Goal: Task Accomplishment & Management: Manage account settings

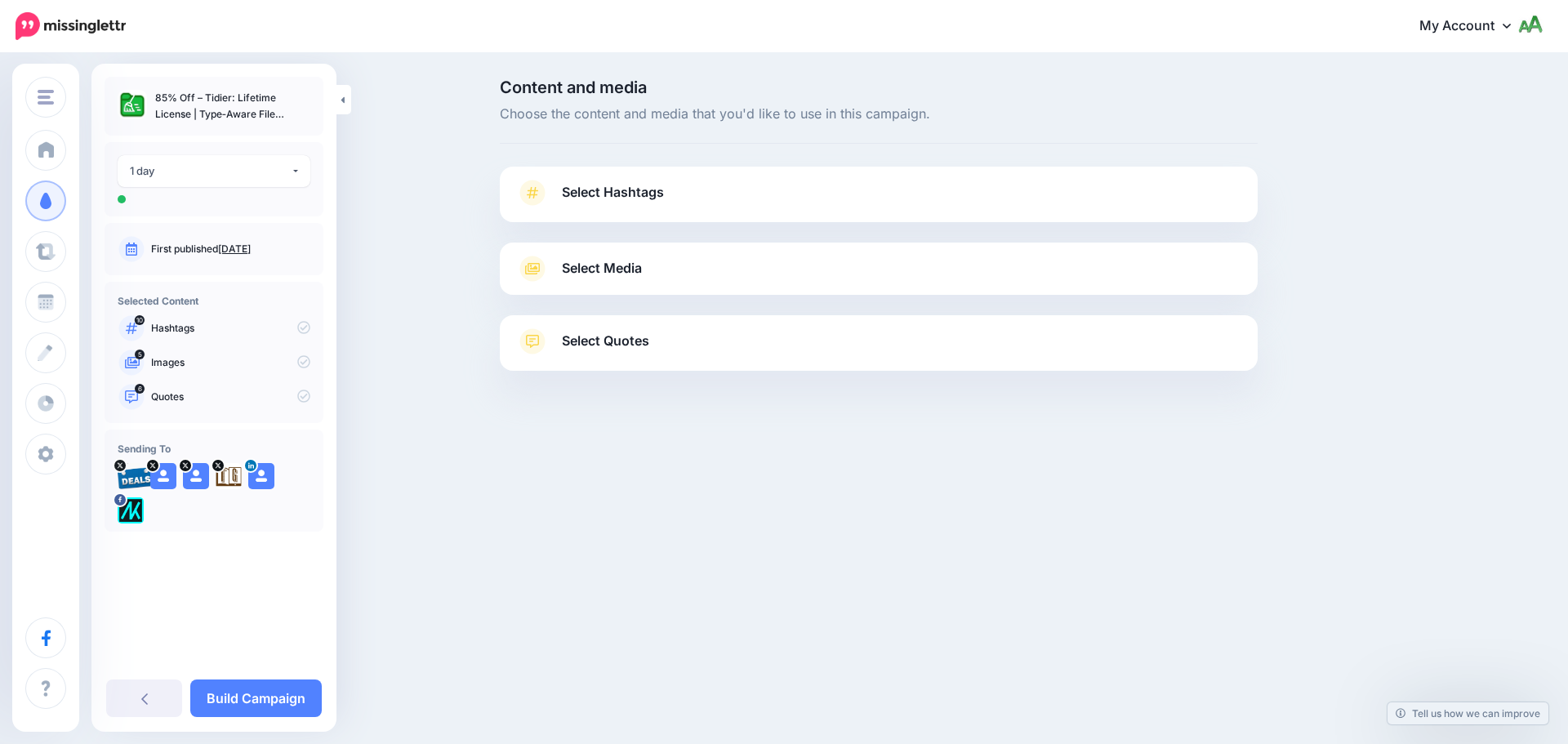
drag, startPoint x: 609, startPoint y: 187, endPoint x: 575, endPoint y: 184, distance: 34.1
click at [609, 187] on span "Select Hashtags" at bounding box center [613, 192] width 102 height 22
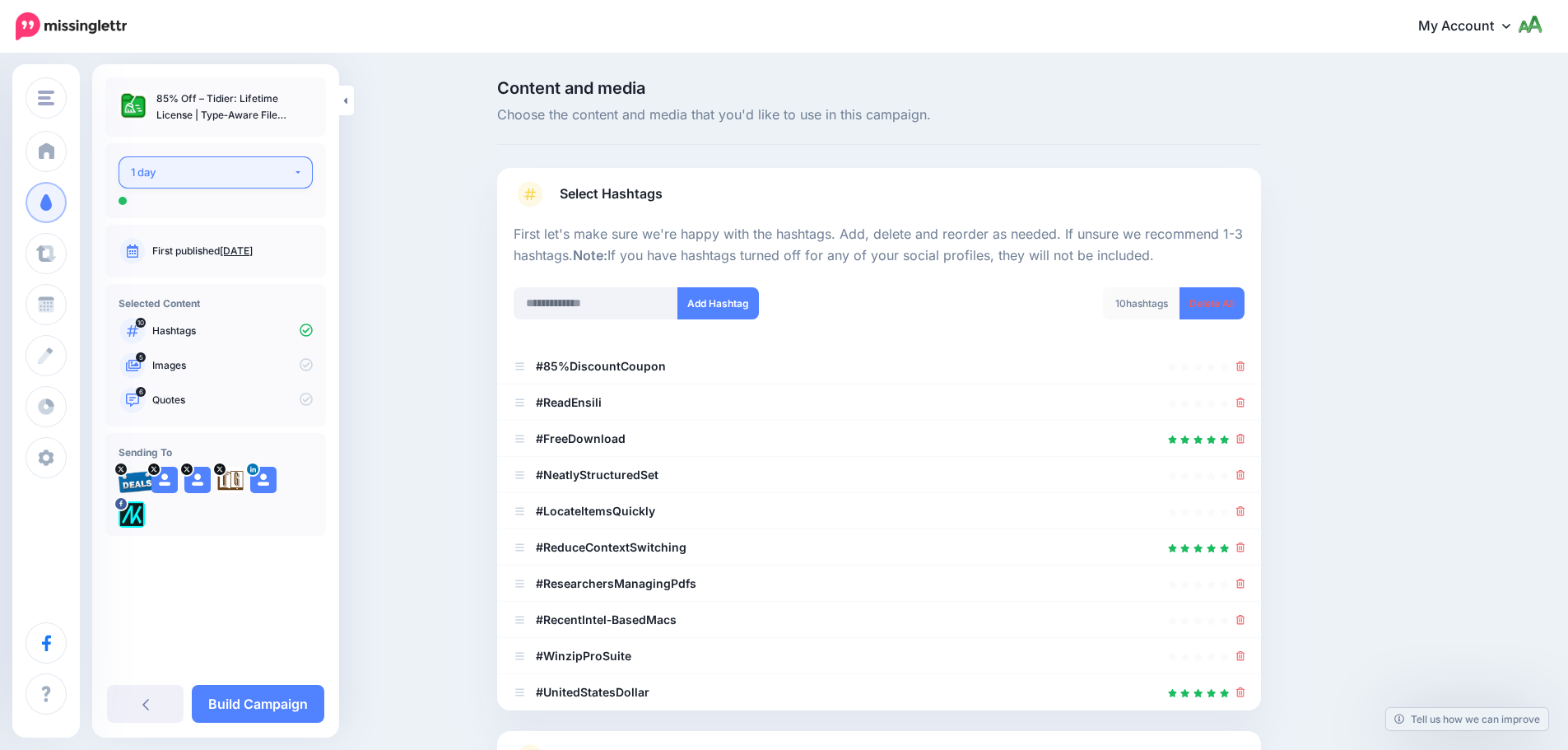
click at [215, 166] on div "1 day" at bounding box center [211, 173] width 162 height 19
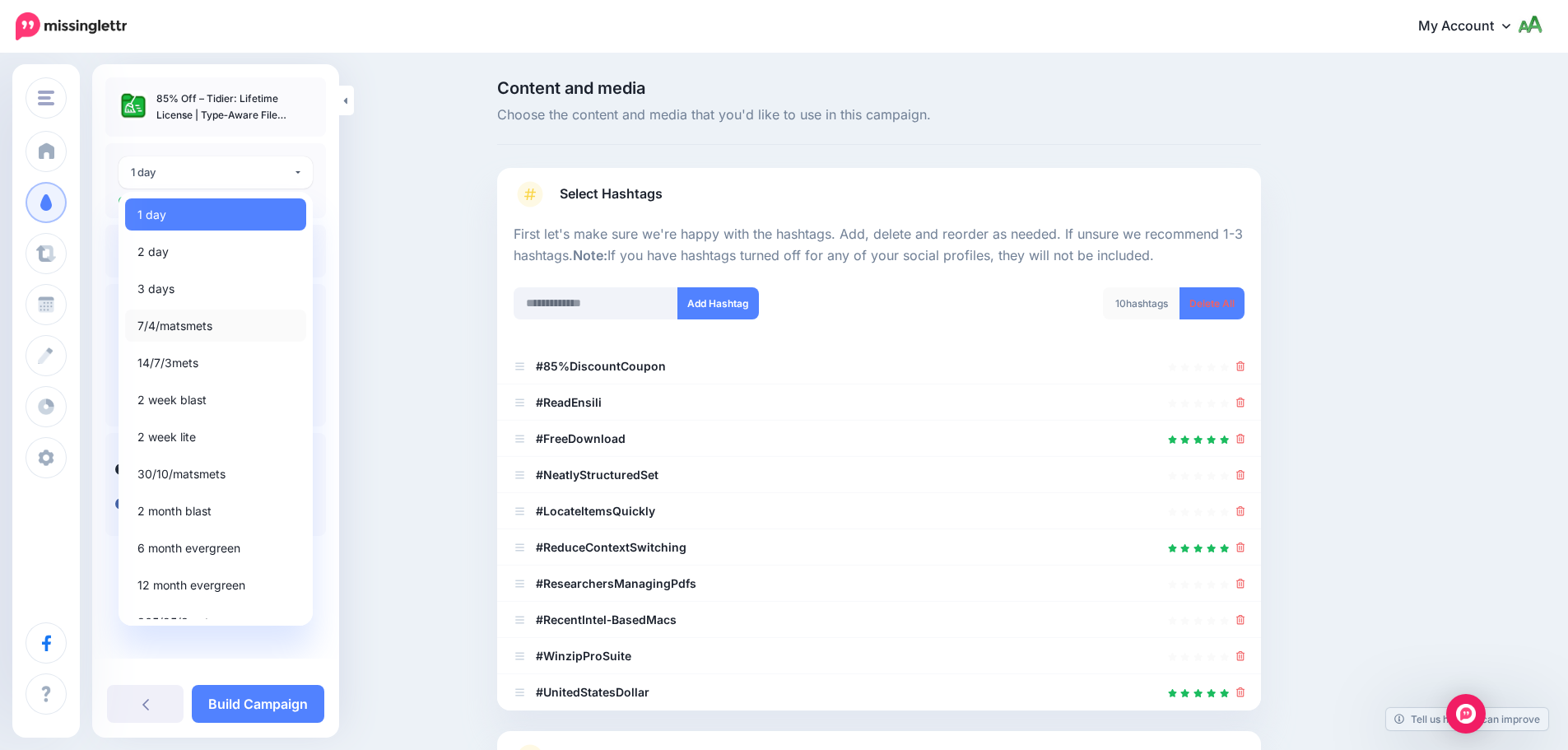
click at [176, 331] on span "7/4/matsmets" at bounding box center [175, 326] width 75 height 19
select select "*****"
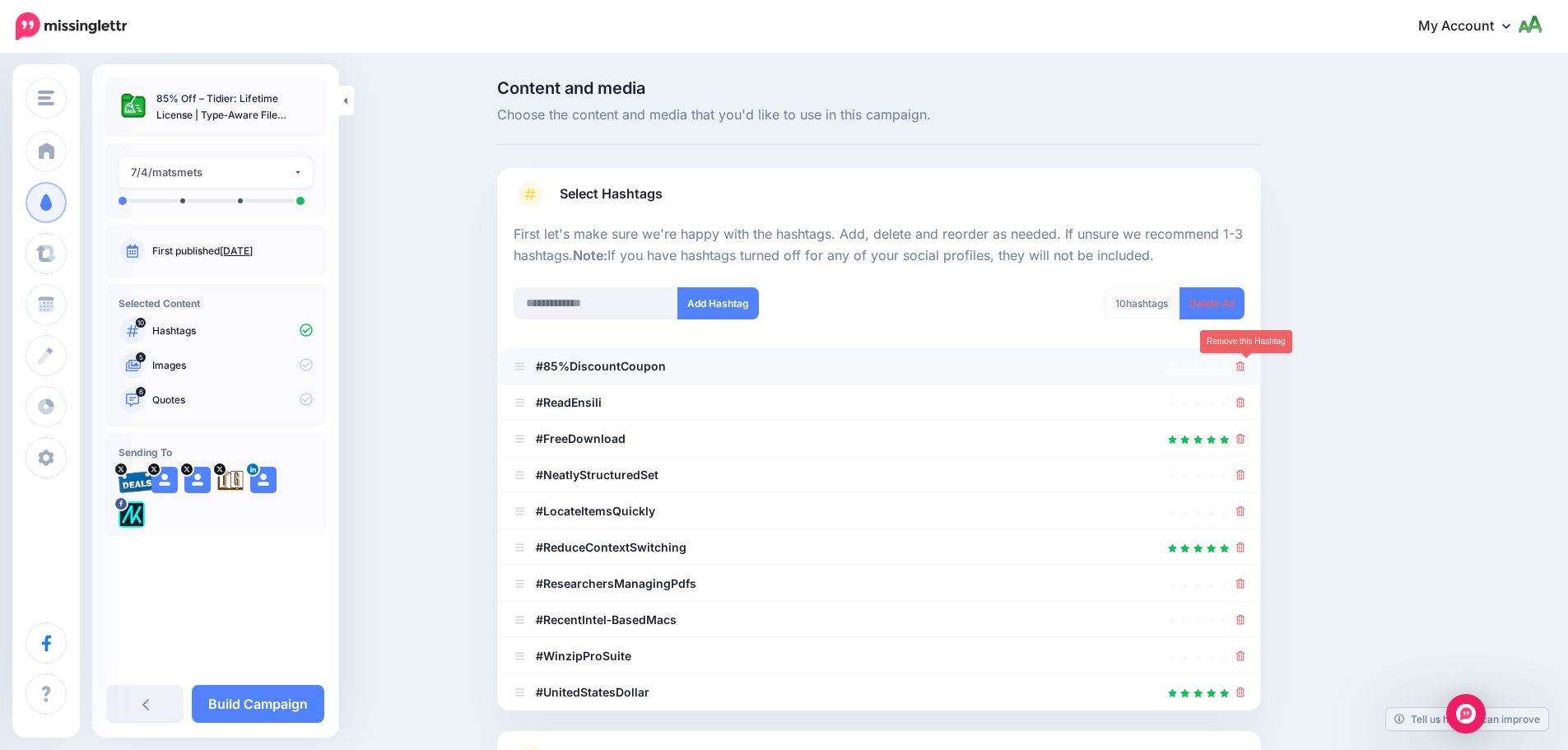
click at [1244, 368] on icon at bounding box center [1240, 367] width 9 height 10
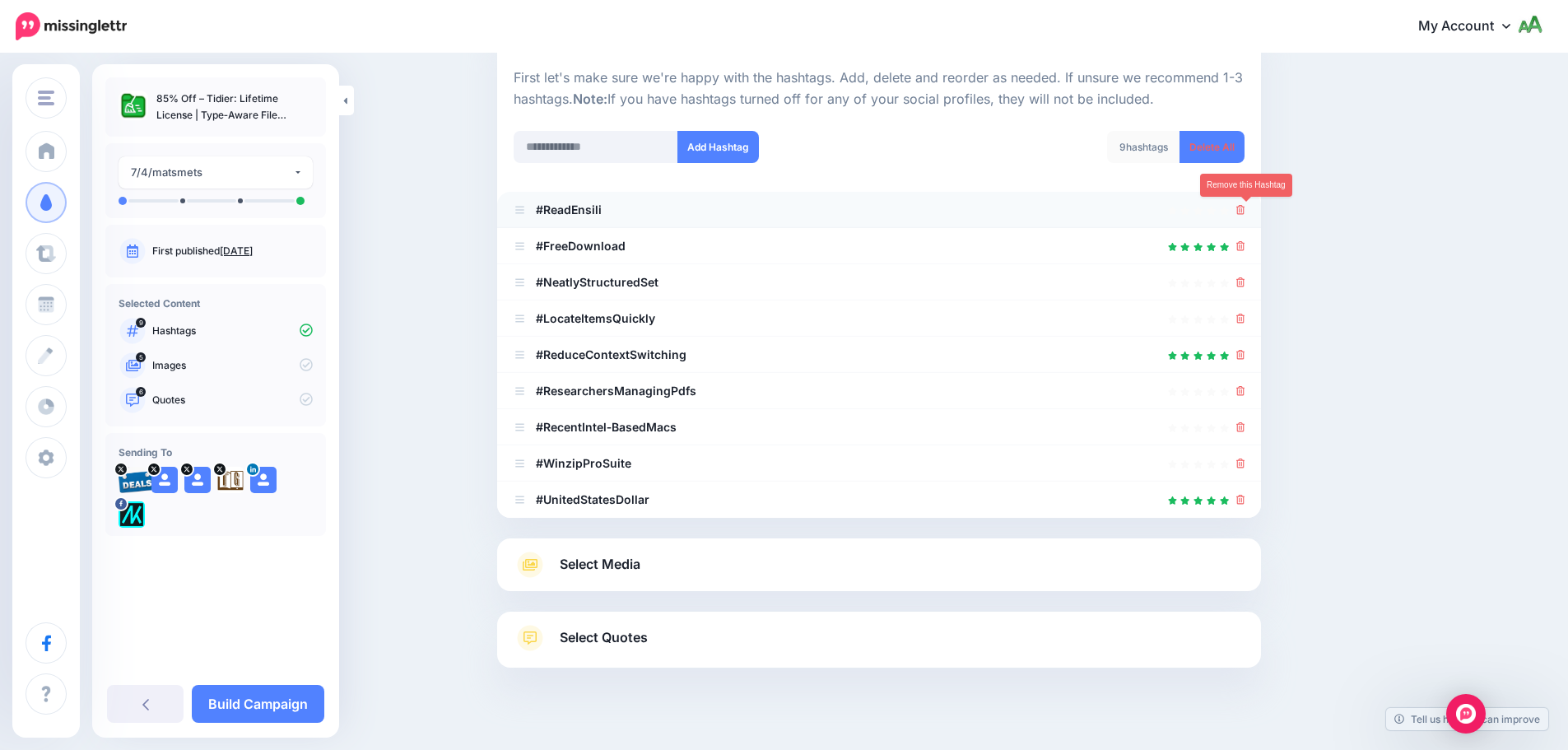
click at [1244, 206] on icon at bounding box center [1240, 210] width 9 height 10
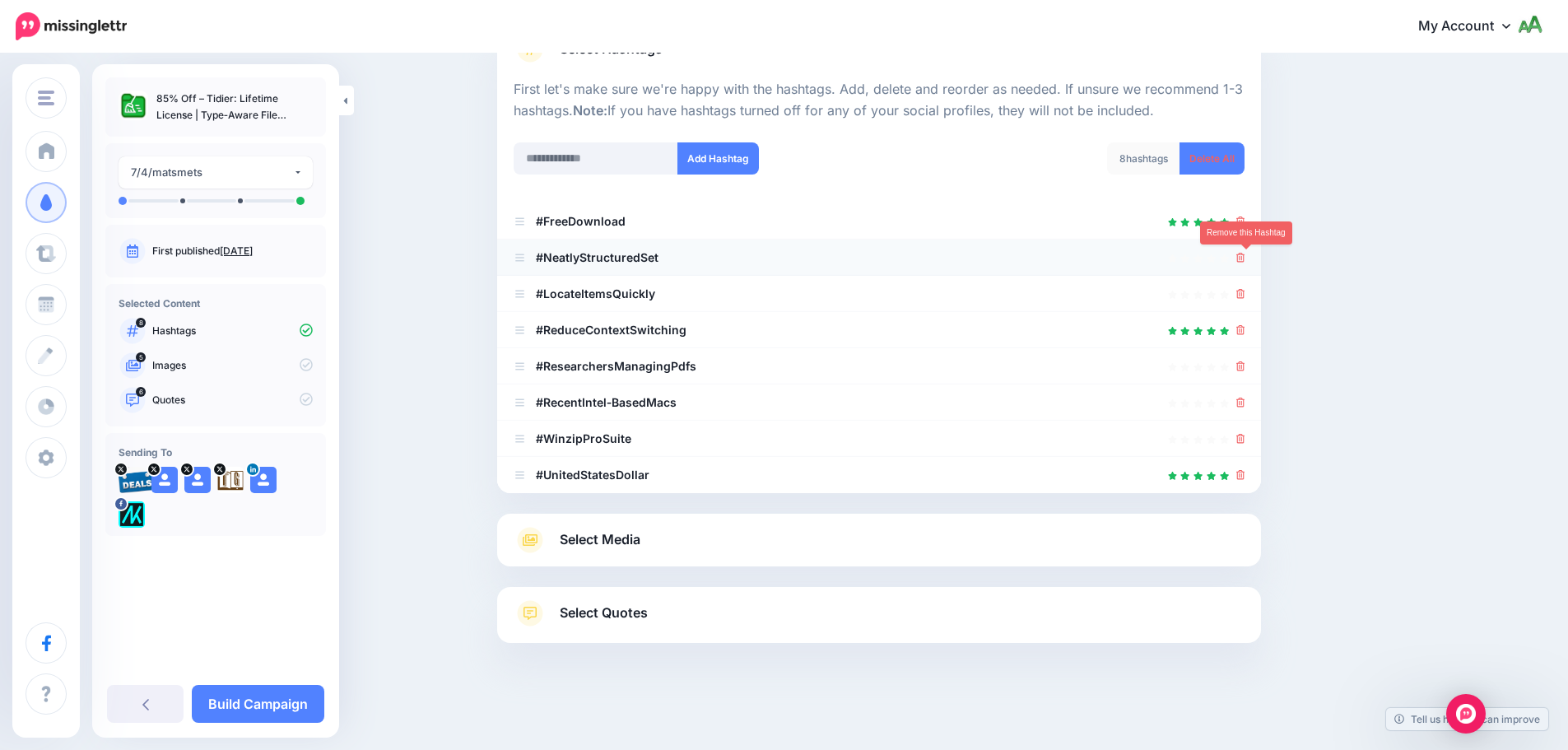
click at [1245, 260] on icon at bounding box center [1240, 258] width 9 height 10
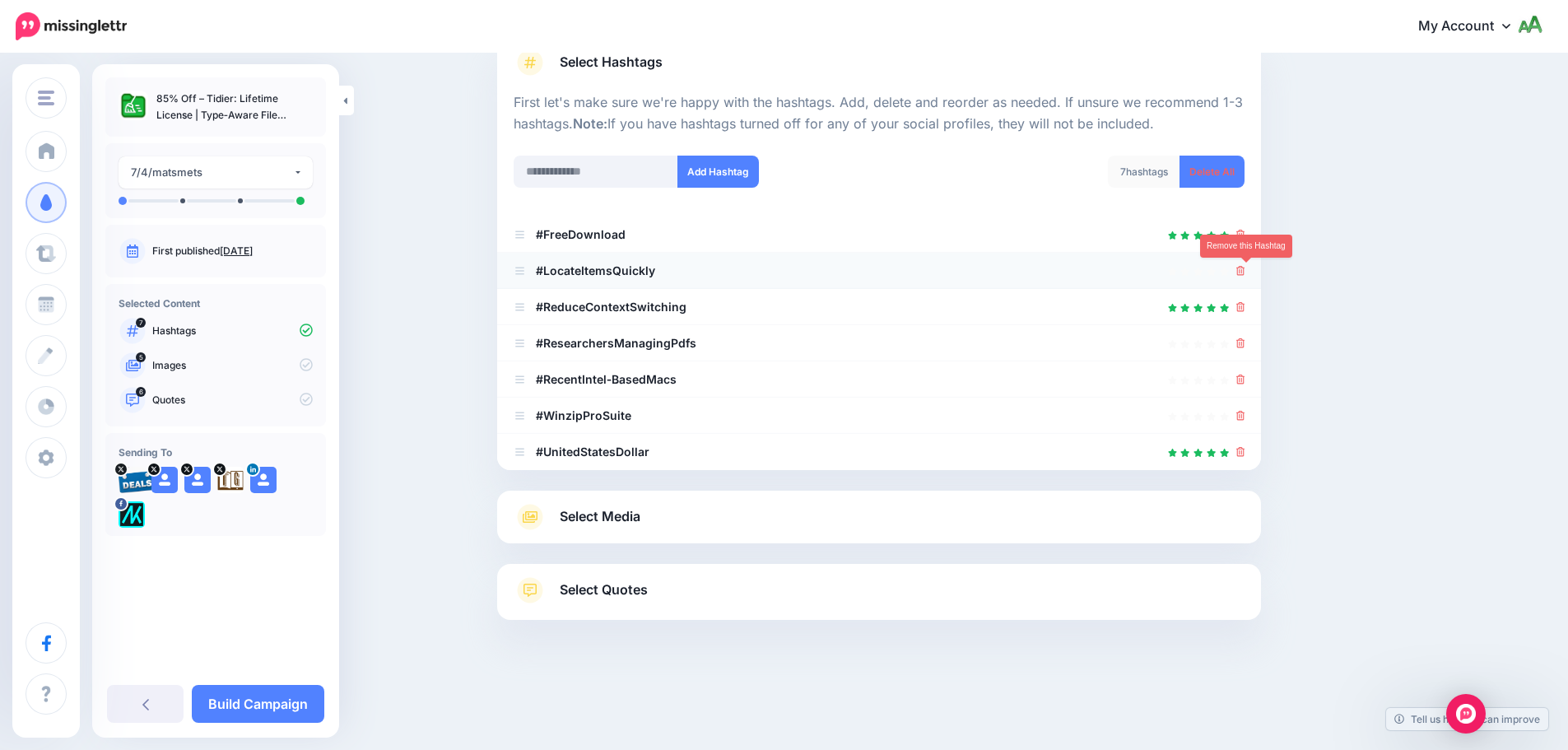
click at [1245, 271] on icon at bounding box center [1240, 271] width 9 height 10
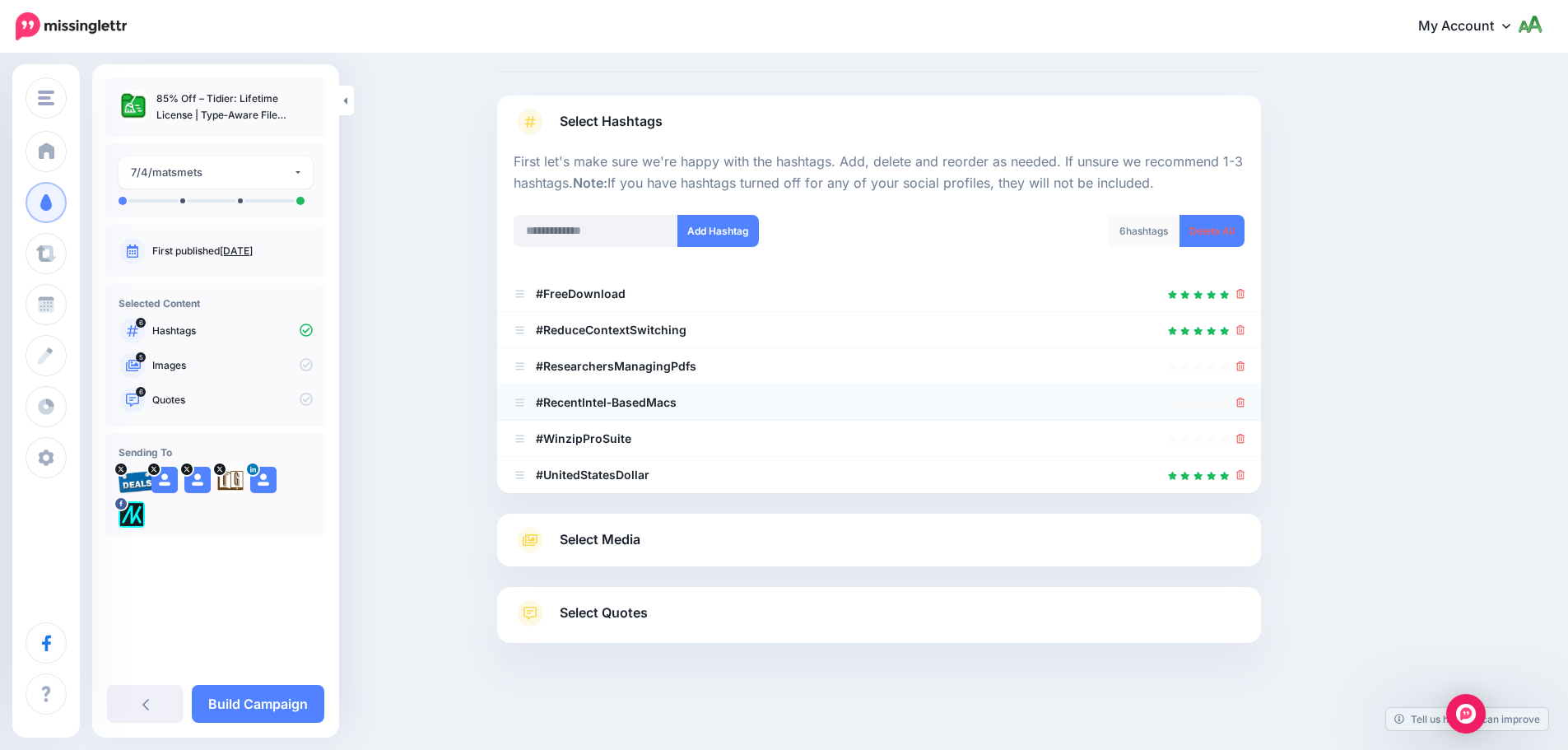
scroll to position [73, 0]
click at [1245, 476] on icon at bounding box center [1240, 475] width 9 height 10
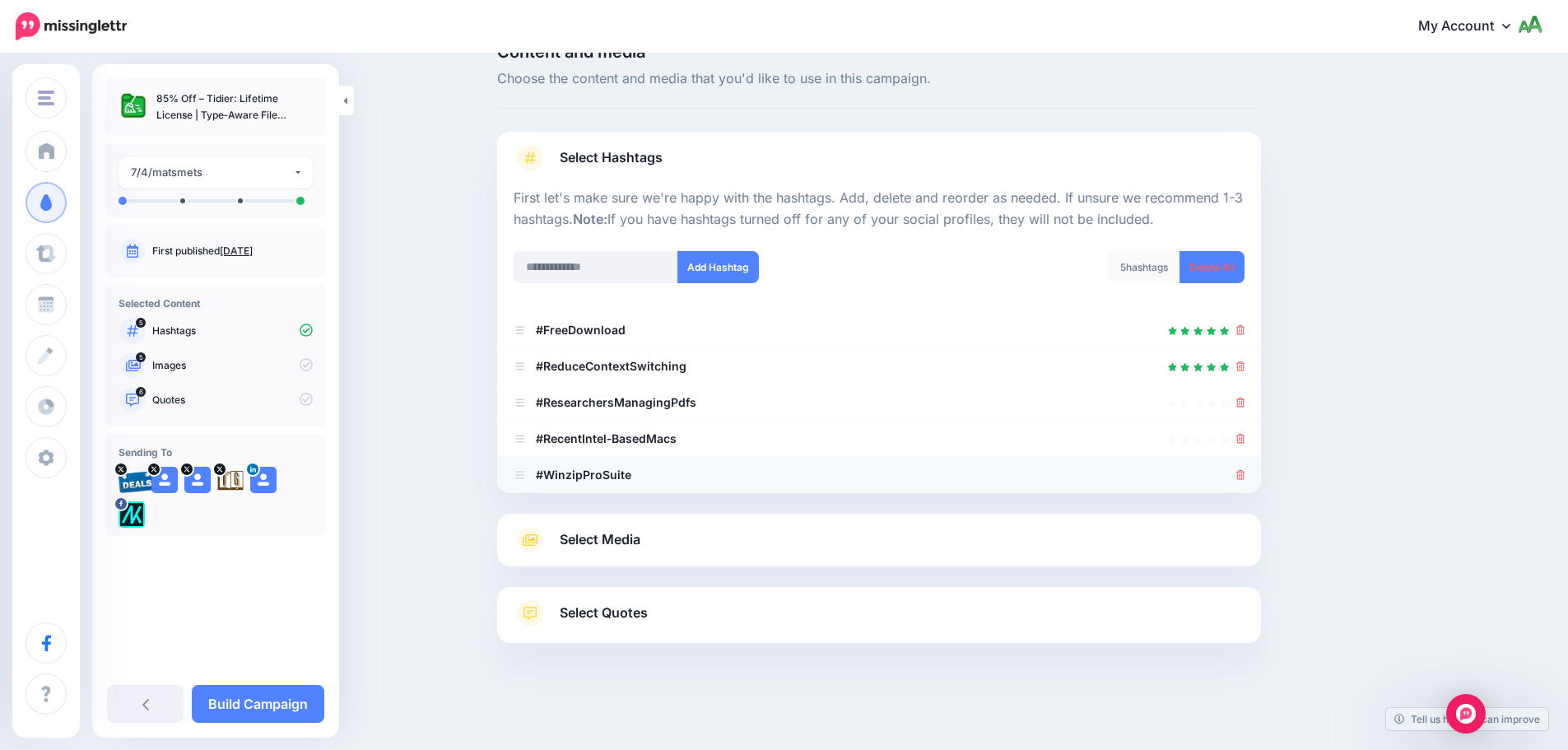
click at [1245, 475] on icon at bounding box center [1240, 475] width 9 height 10
click at [1244, 443] on icon at bounding box center [1240, 439] width 9 height 10
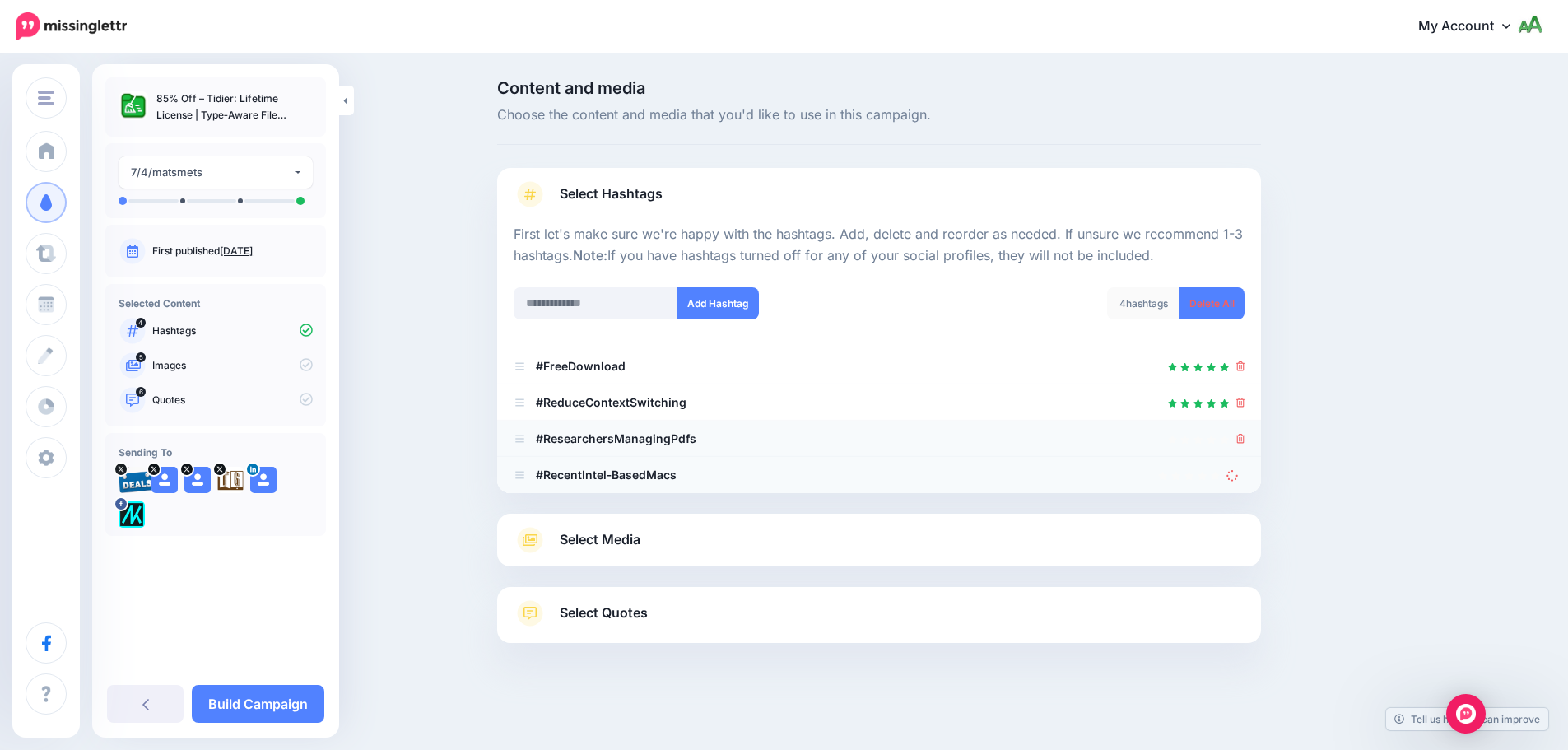
scroll to position [0, 0]
click at [1243, 402] on ul "#FreeDownload #ReduceContextSwitching" at bounding box center [885, 420] width 764 height 145
click at [1249, 443] on icon at bounding box center [1246, 439] width 9 height 10
click at [1242, 476] on icon at bounding box center [1239, 474] width 13 height 13
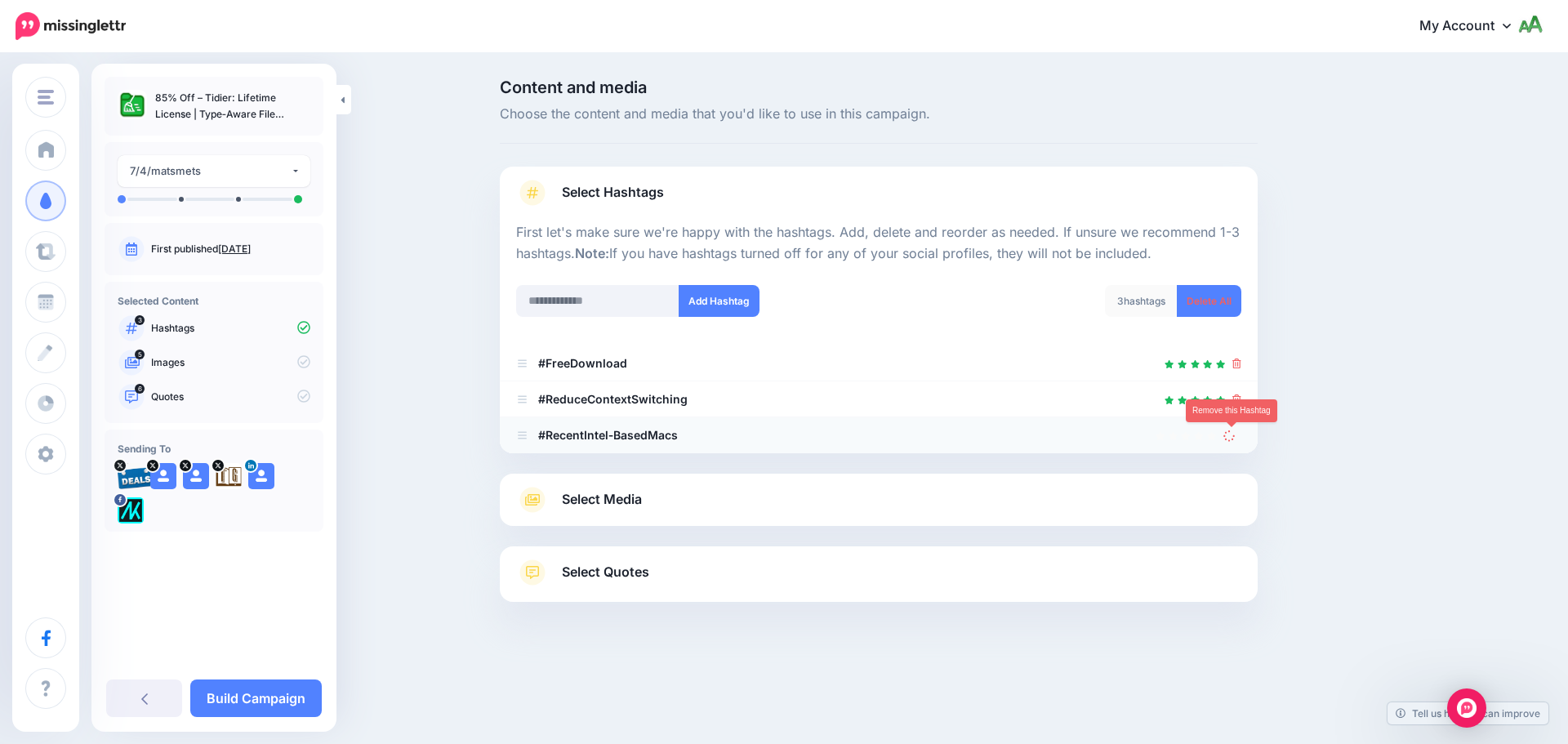
click at [1235, 438] on link at bounding box center [1232, 435] width 18 height 13
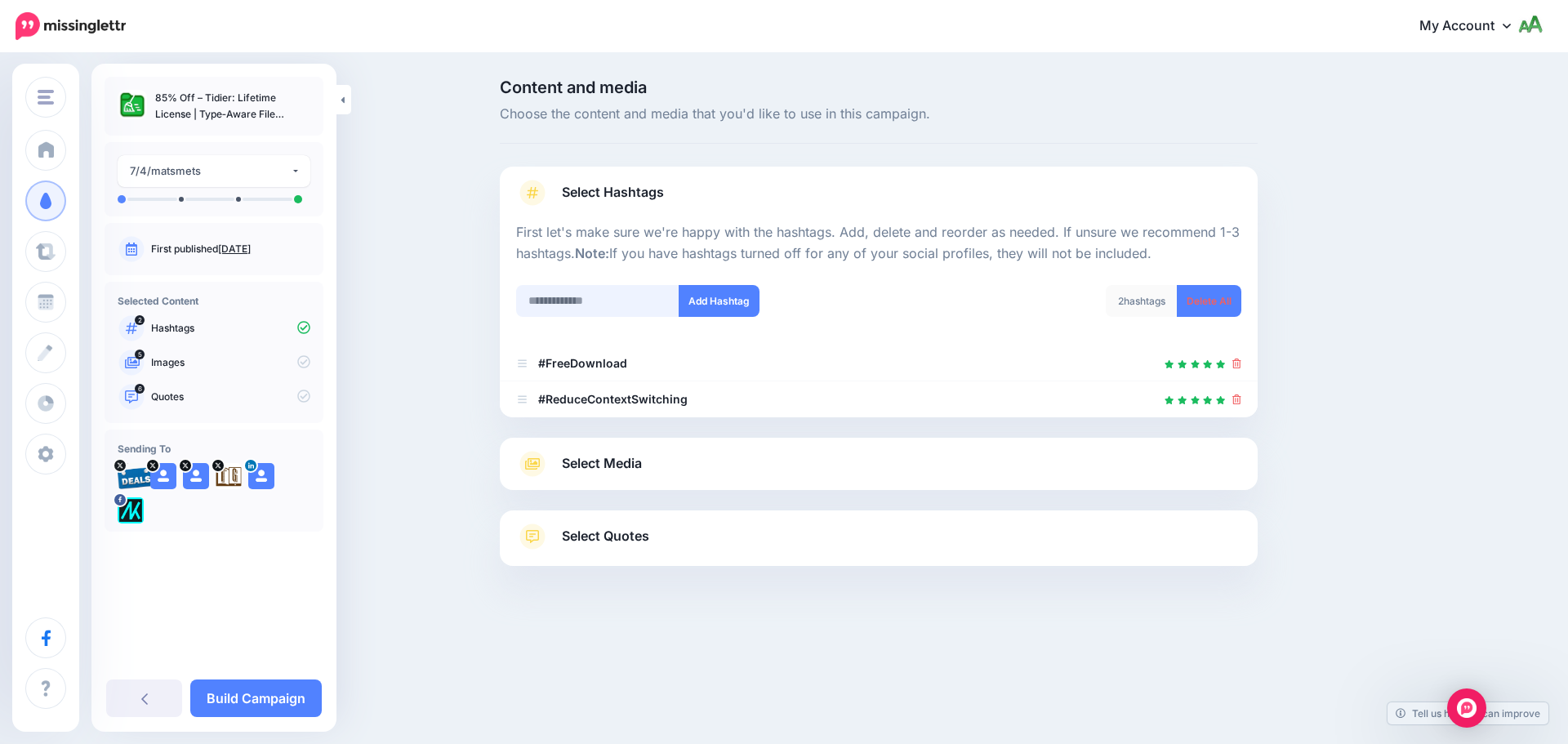
click at [576, 292] on input "text" at bounding box center [597, 300] width 164 height 32
type input "*******"
click at [687, 311] on button "Add Hashtag" at bounding box center [719, 300] width 81 height 32
click at [602, 309] on input "*******" at bounding box center [597, 300] width 164 height 32
click at [602, 309] on input "text" at bounding box center [597, 300] width 164 height 32
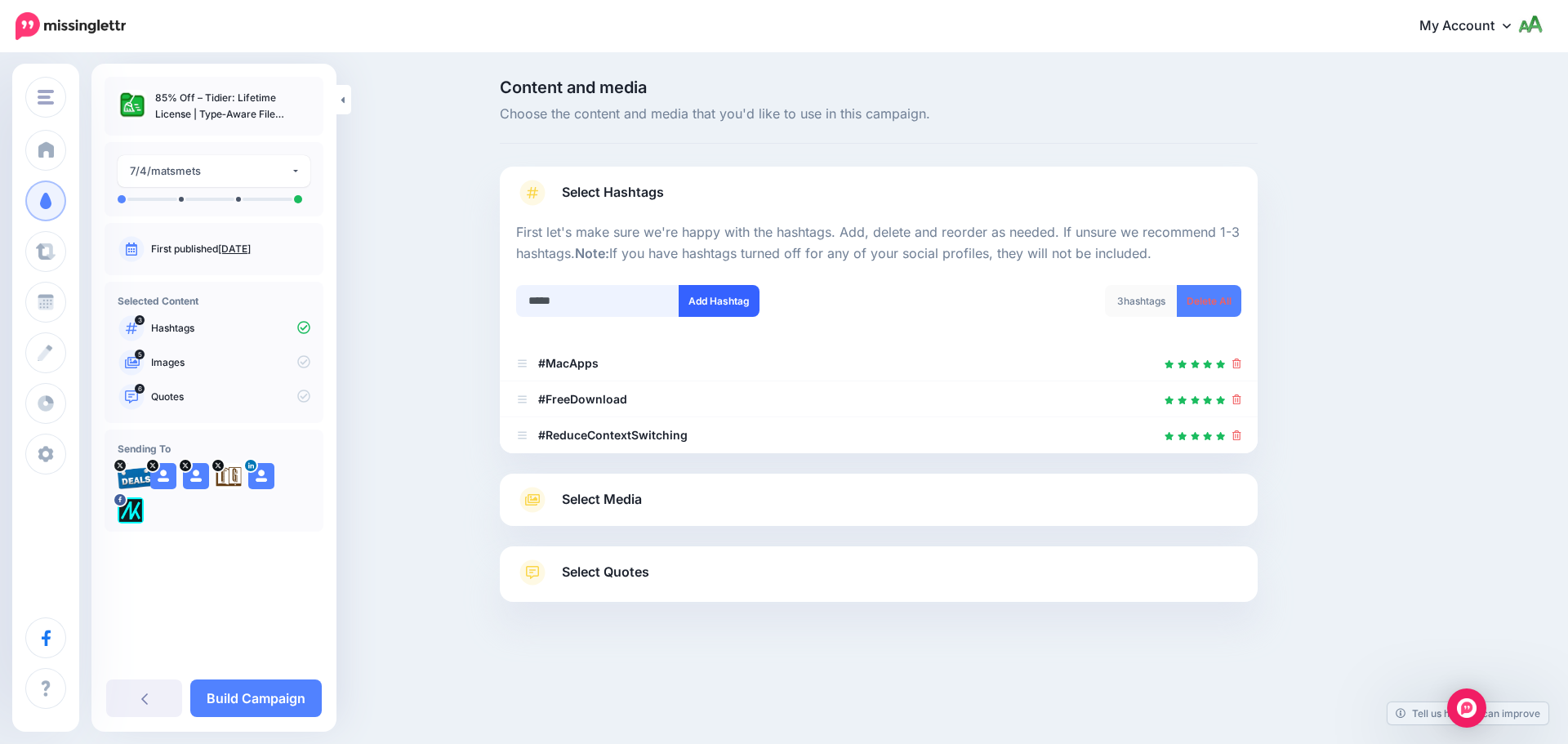
type input "*****"
click at [714, 310] on button "Add Hashtag" at bounding box center [719, 300] width 81 height 32
click at [715, 511] on link "Select Media" at bounding box center [878, 500] width 725 height 26
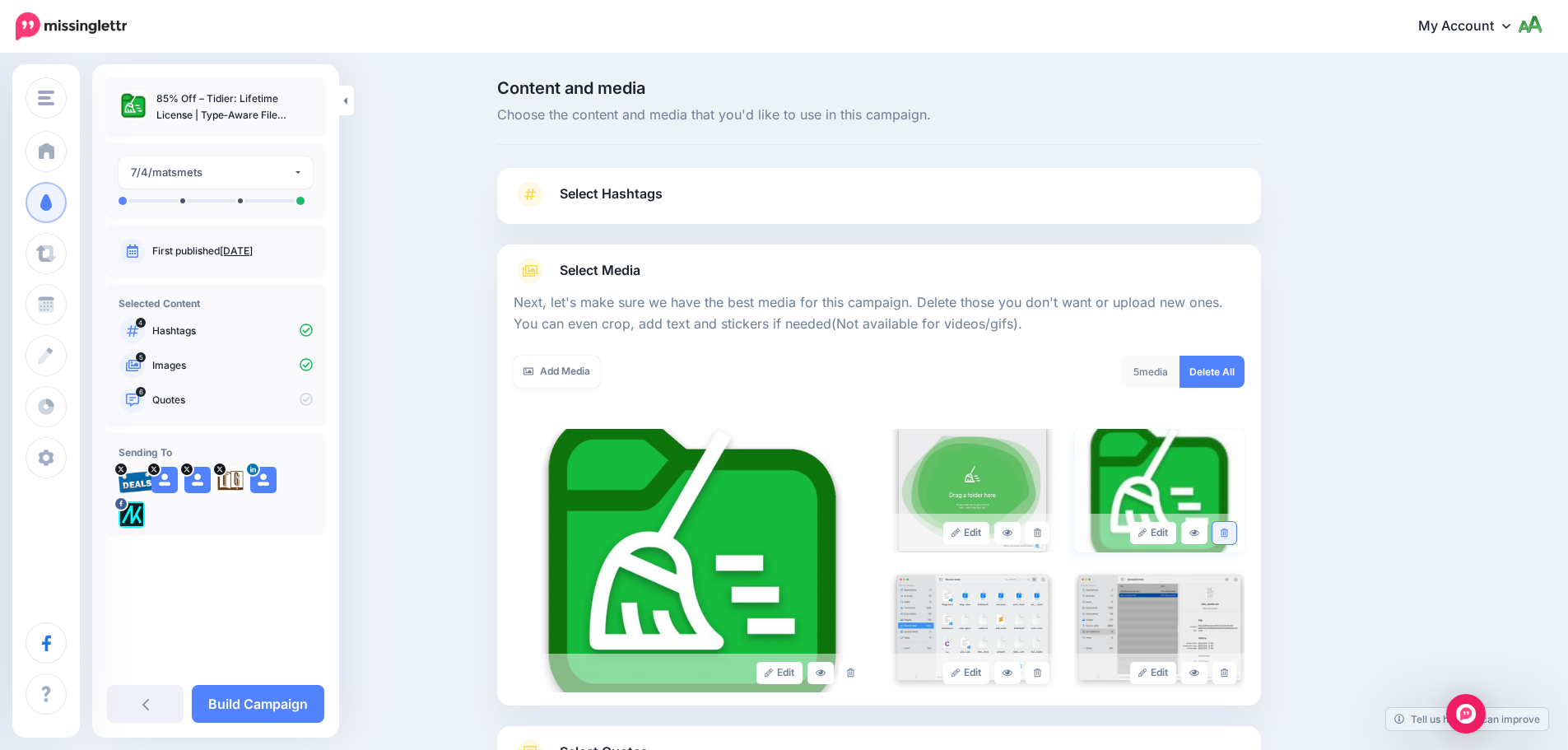
click at [1228, 533] on icon at bounding box center [1225, 533] width 8 height 9
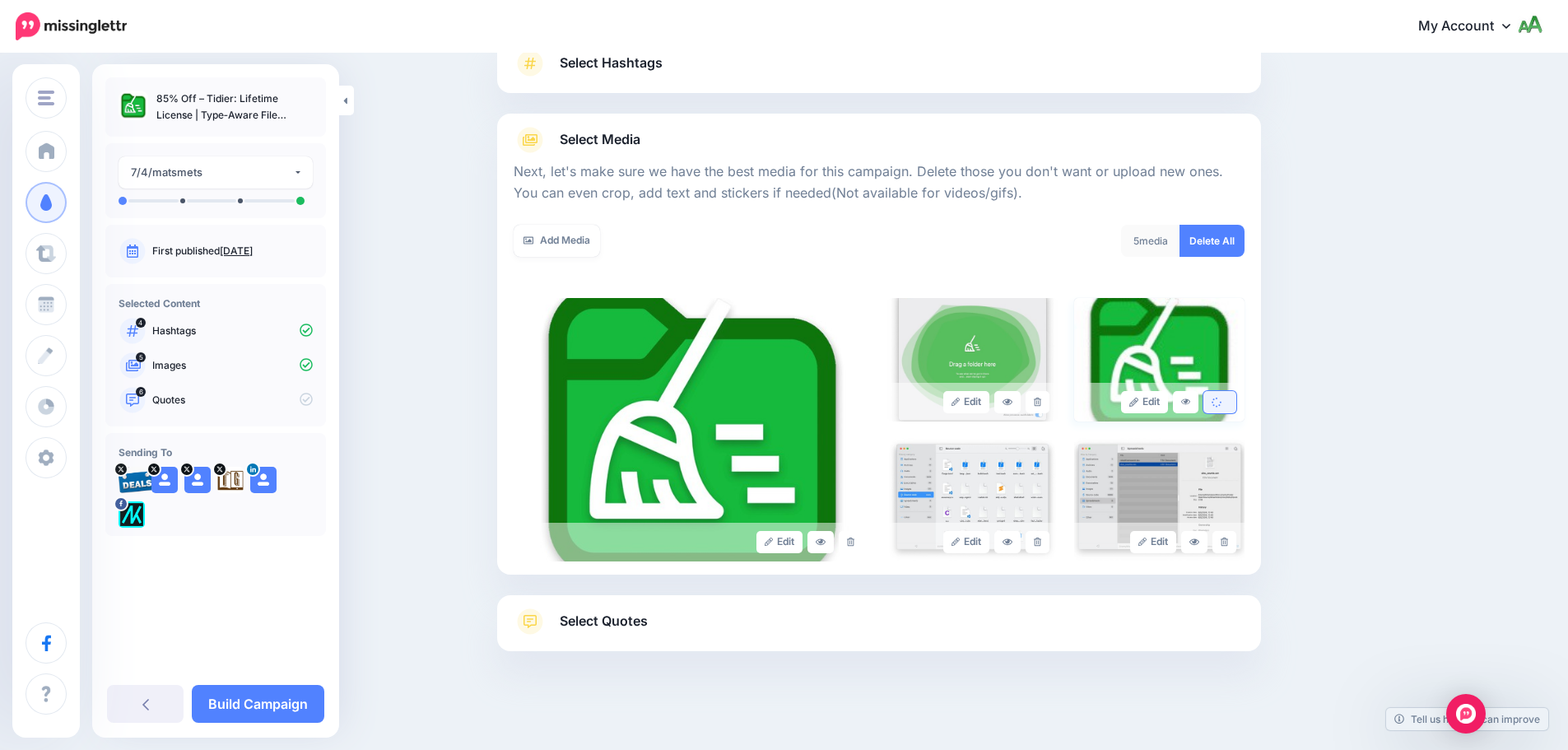
scroll to position [139, 0]
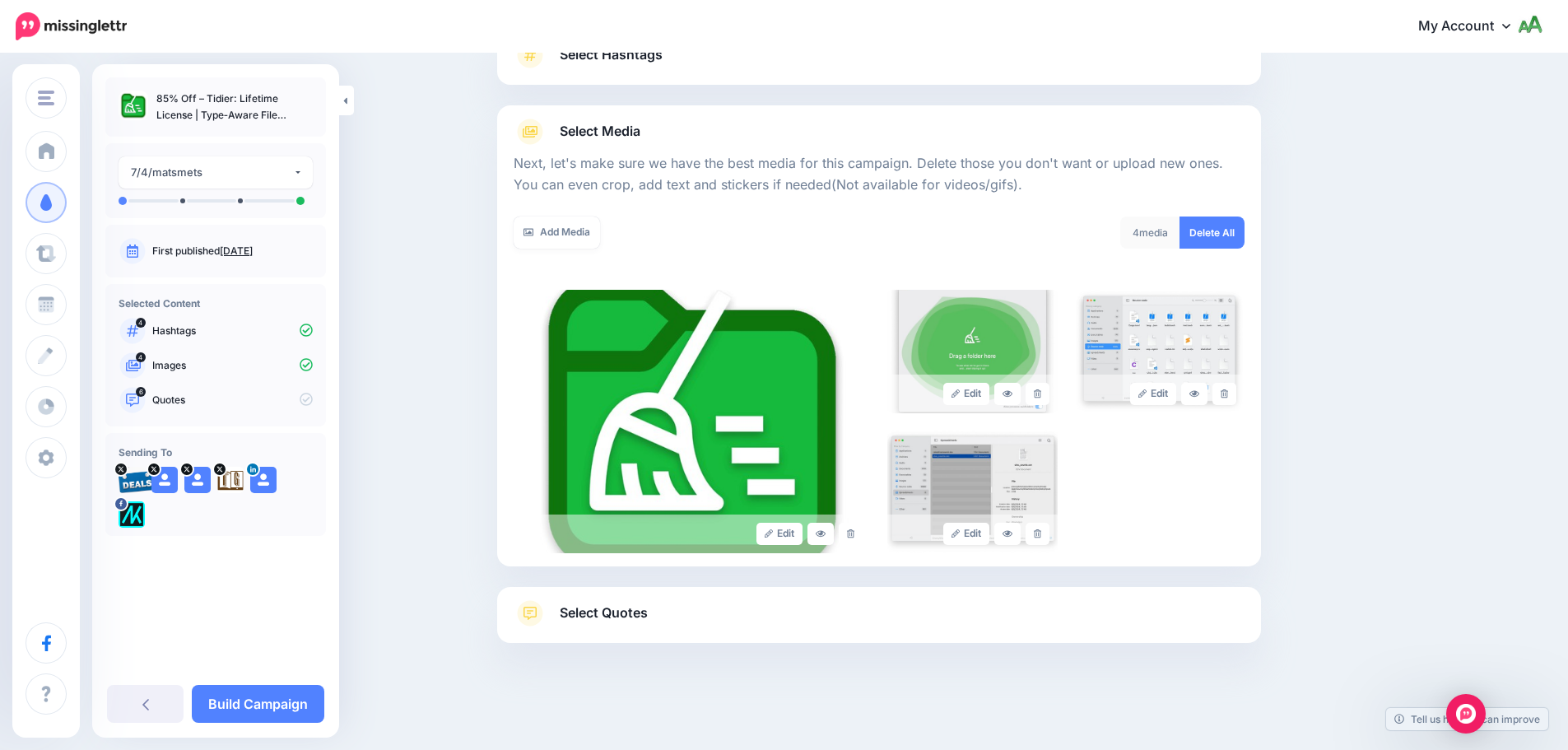
click at [769, 626] on link "Select Quotes" at bounding box center [880, 622] width 731 height 43
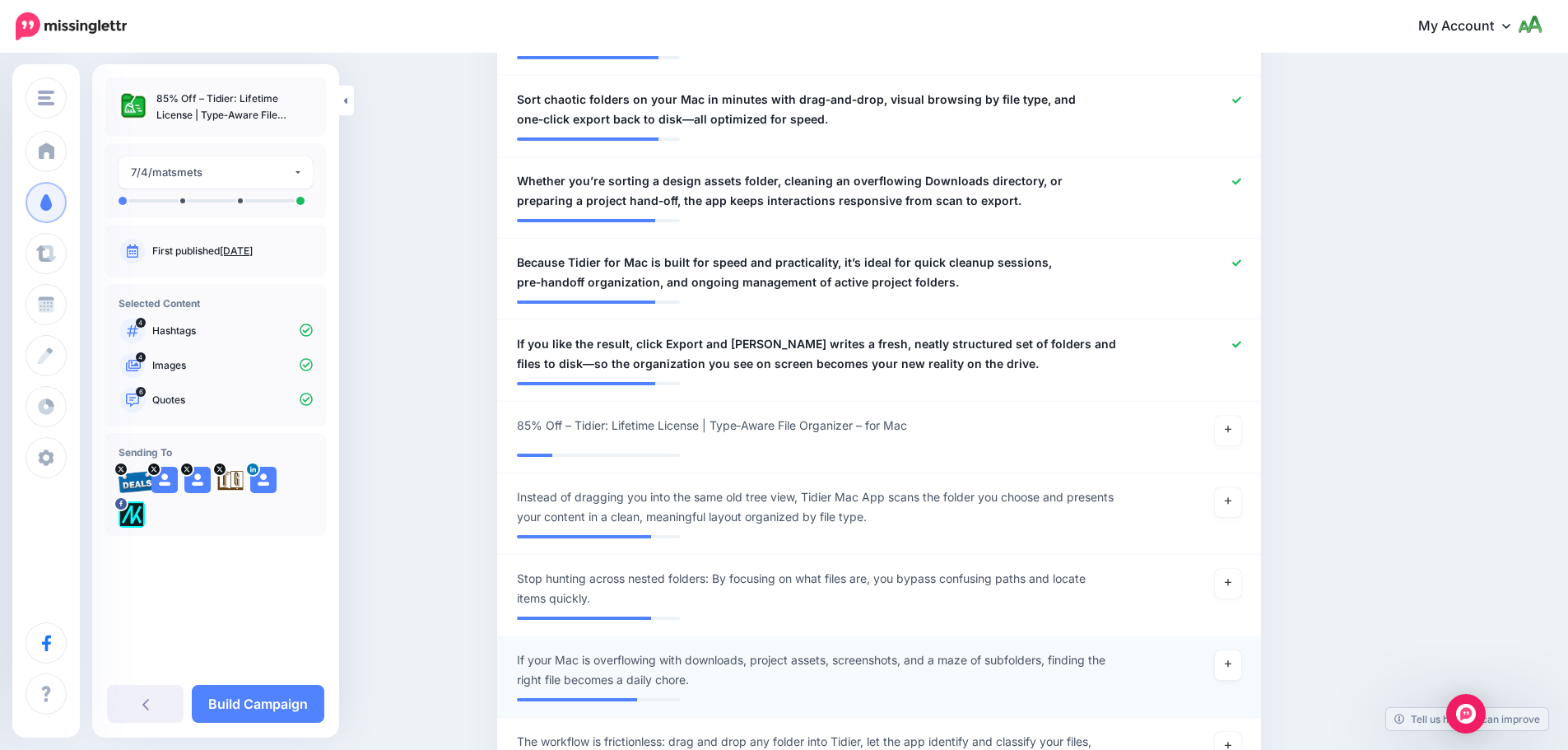
scroll to position [880, 0]
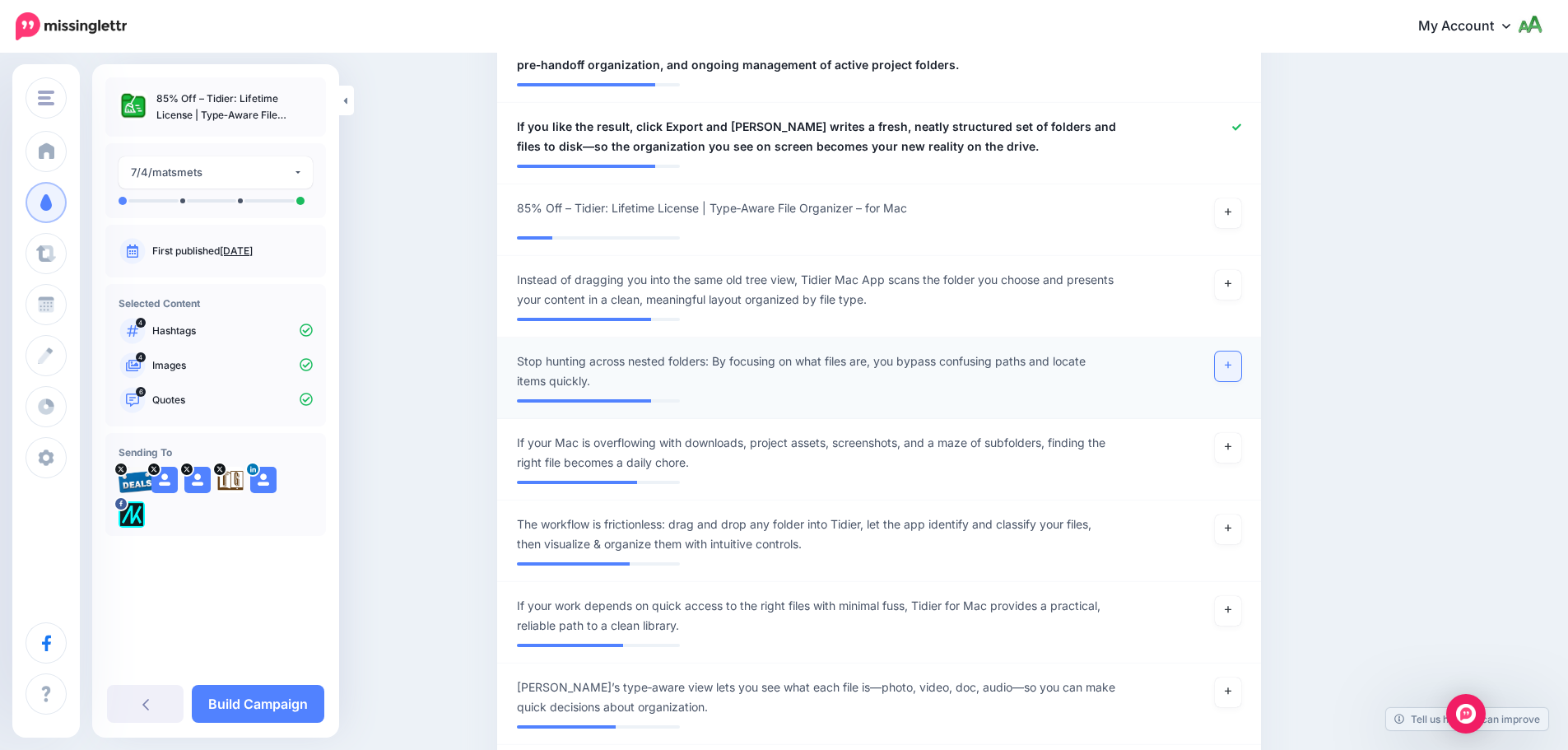
click at [1240, 373] on link at bounding box center [1228, 366] width 26 height 30
click at [1232, 281] on icon at bounding box center [1228, 283] width 7 height 9
click at [1238, 449] on link at bounding box center [1228, 447] width 26 height 30
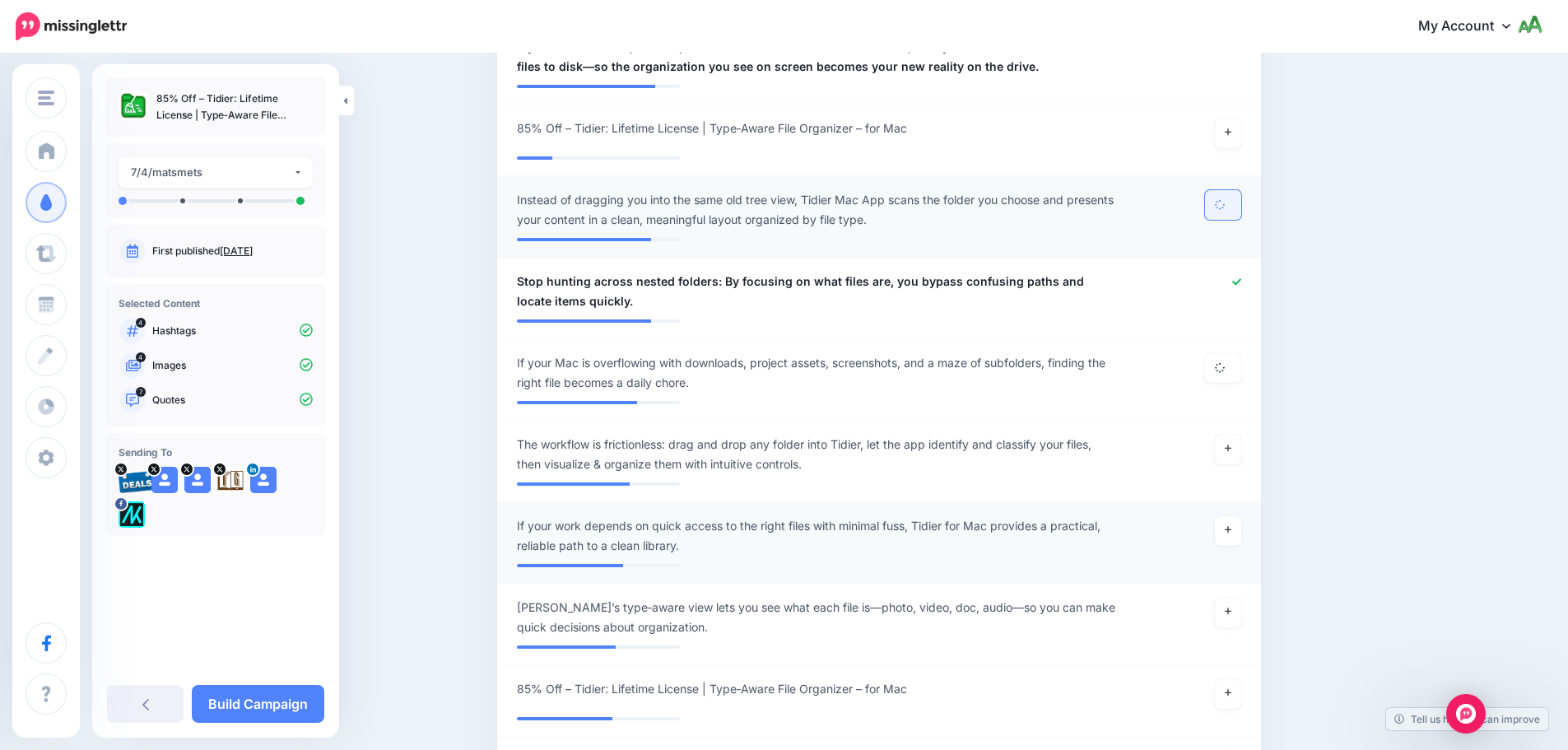
scroll to position [962, 0]
click at [1232, 523] on icon at bounding box center [1228, 527] width 7 height 9
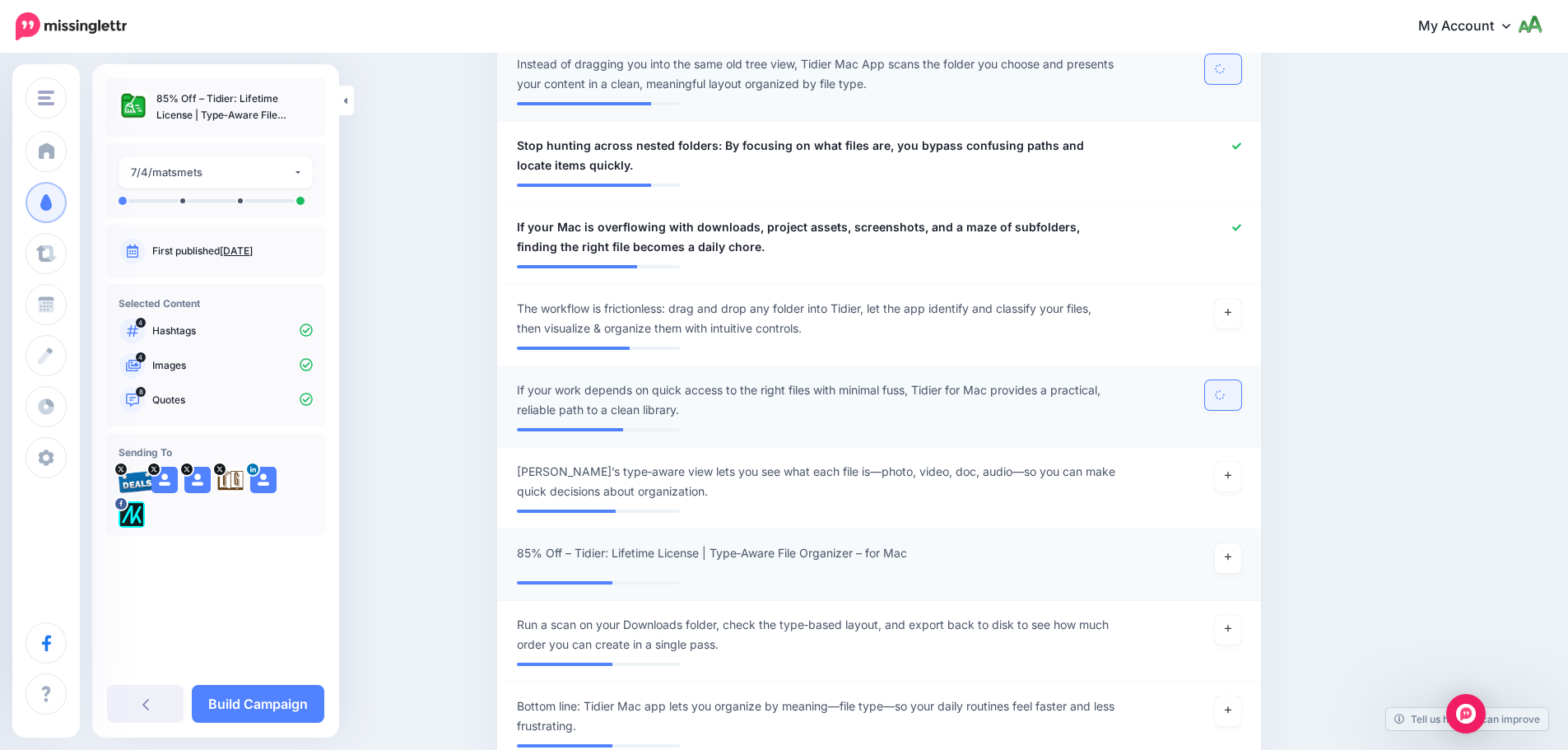
scroll to position [1127, 0]
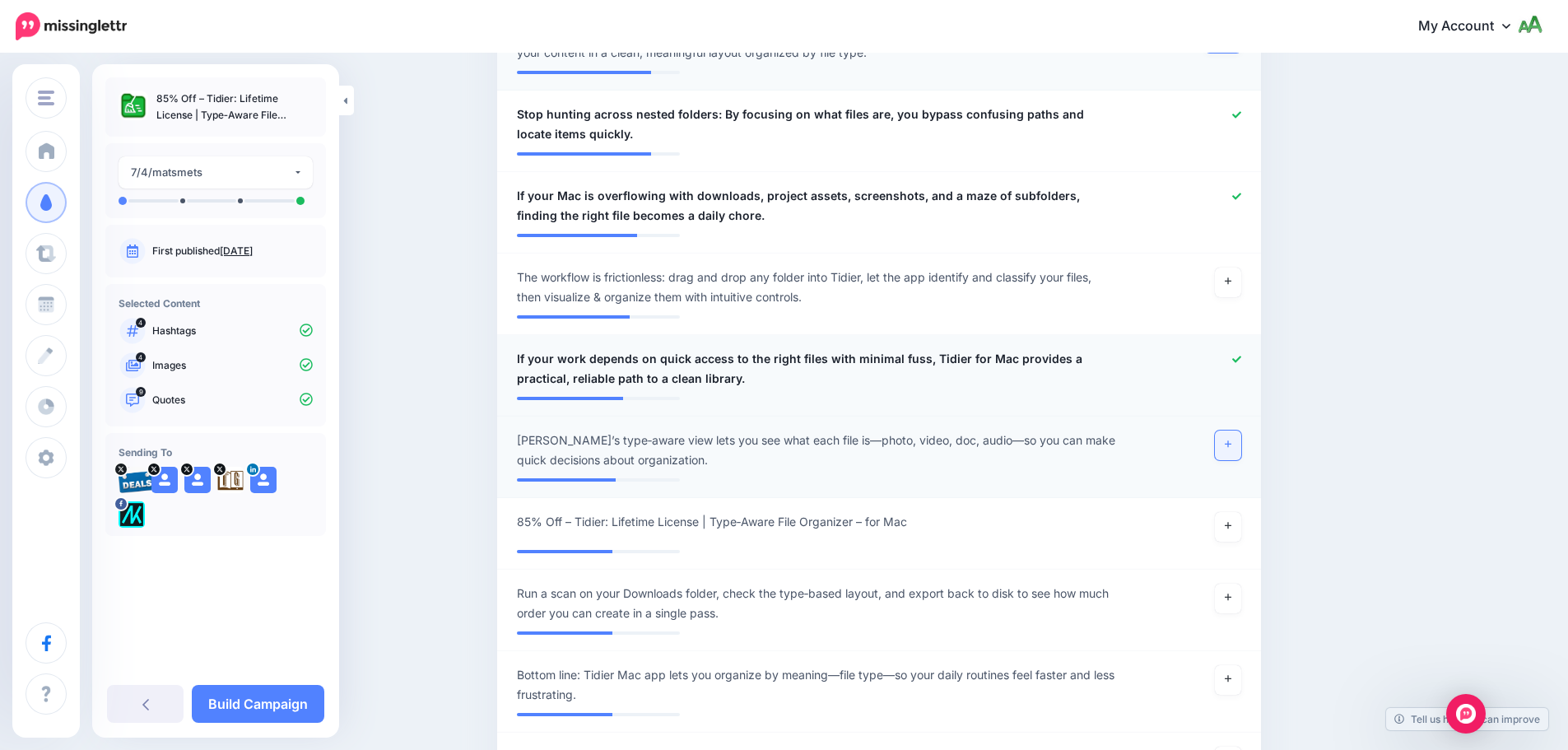
click at [1241, 452] on link at bounding box center [1228, 445] width 26 height 30
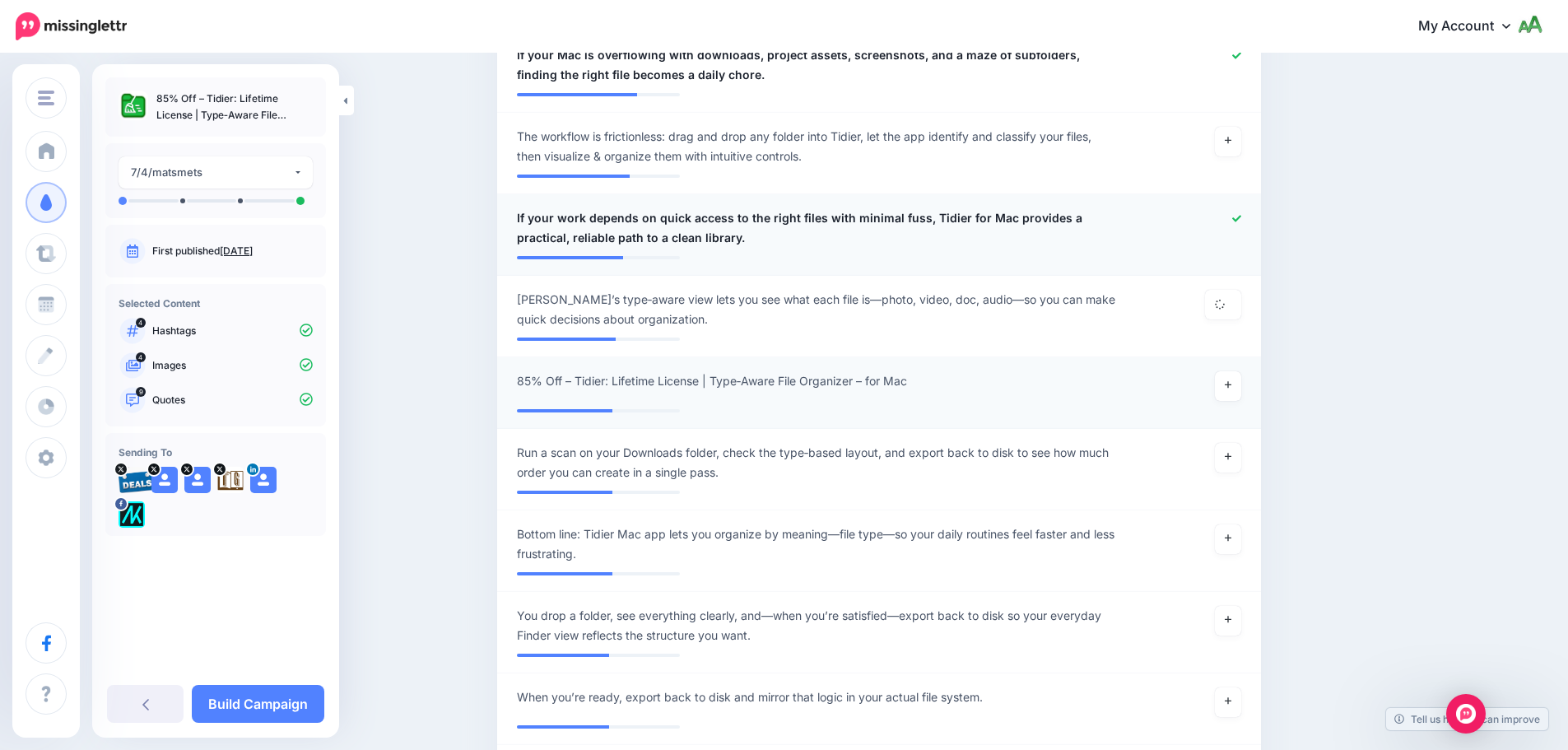
scroll to position [1292, 0]
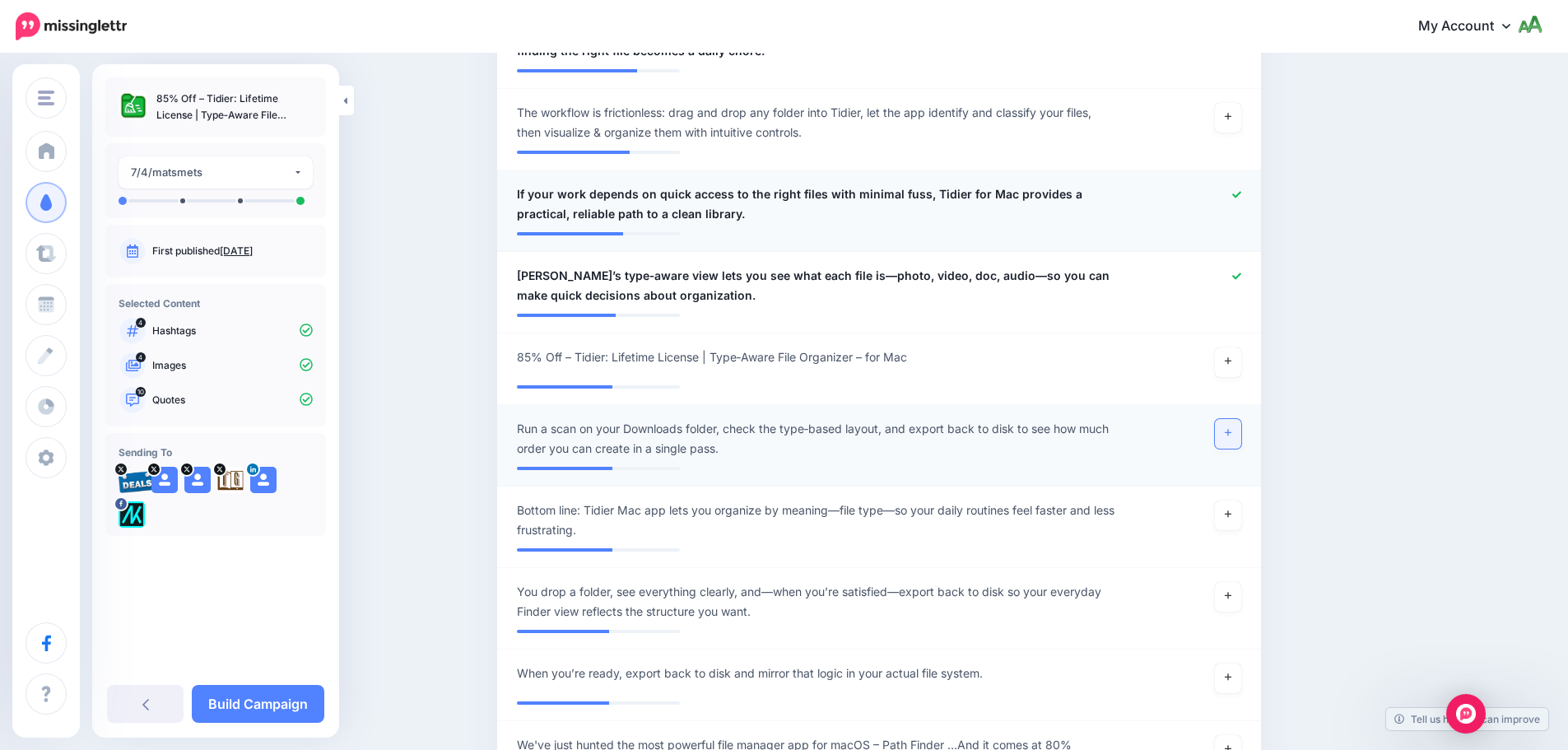
click at [1233, 439] on link at bounding box center [1228, 434] width 26 height 30
click at [1237, 583] on link at bounding box center [1228, 597] width 26 height 30
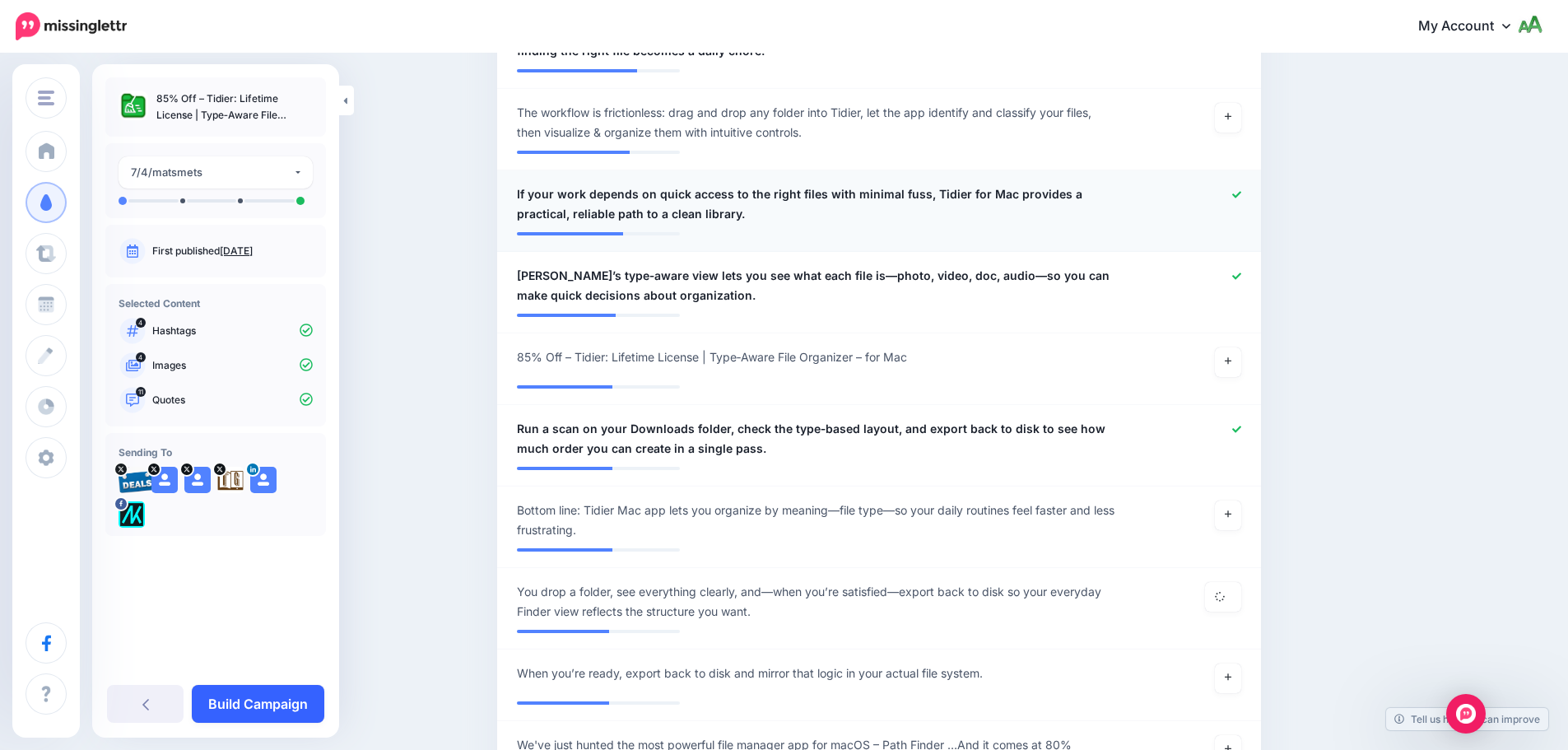
click at [294, 714] on link "Build Campaign" at bounding box center [258, 703] width 133 height 38
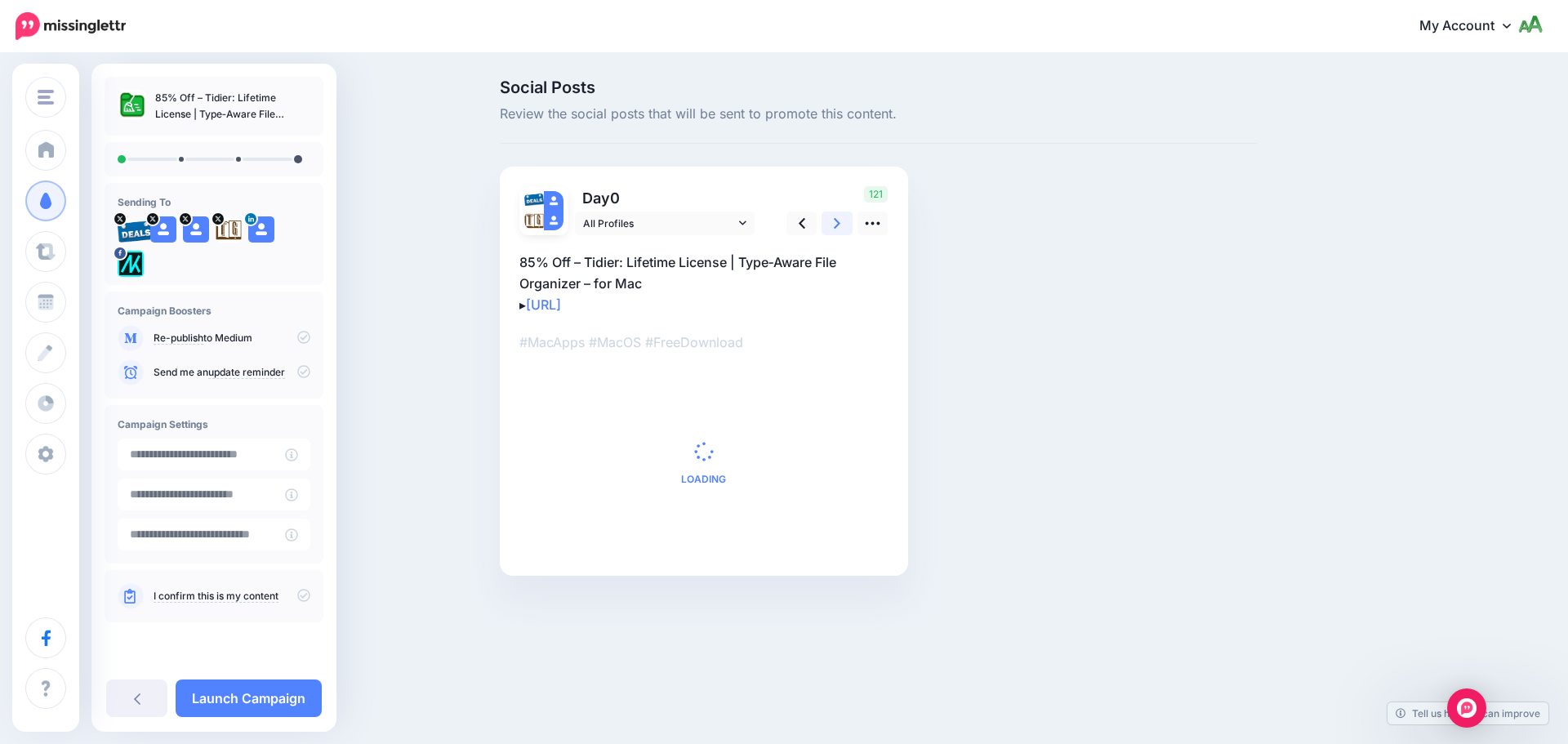
click at [841, 223] on link at bounding box center [837, 223] width 31 height 24
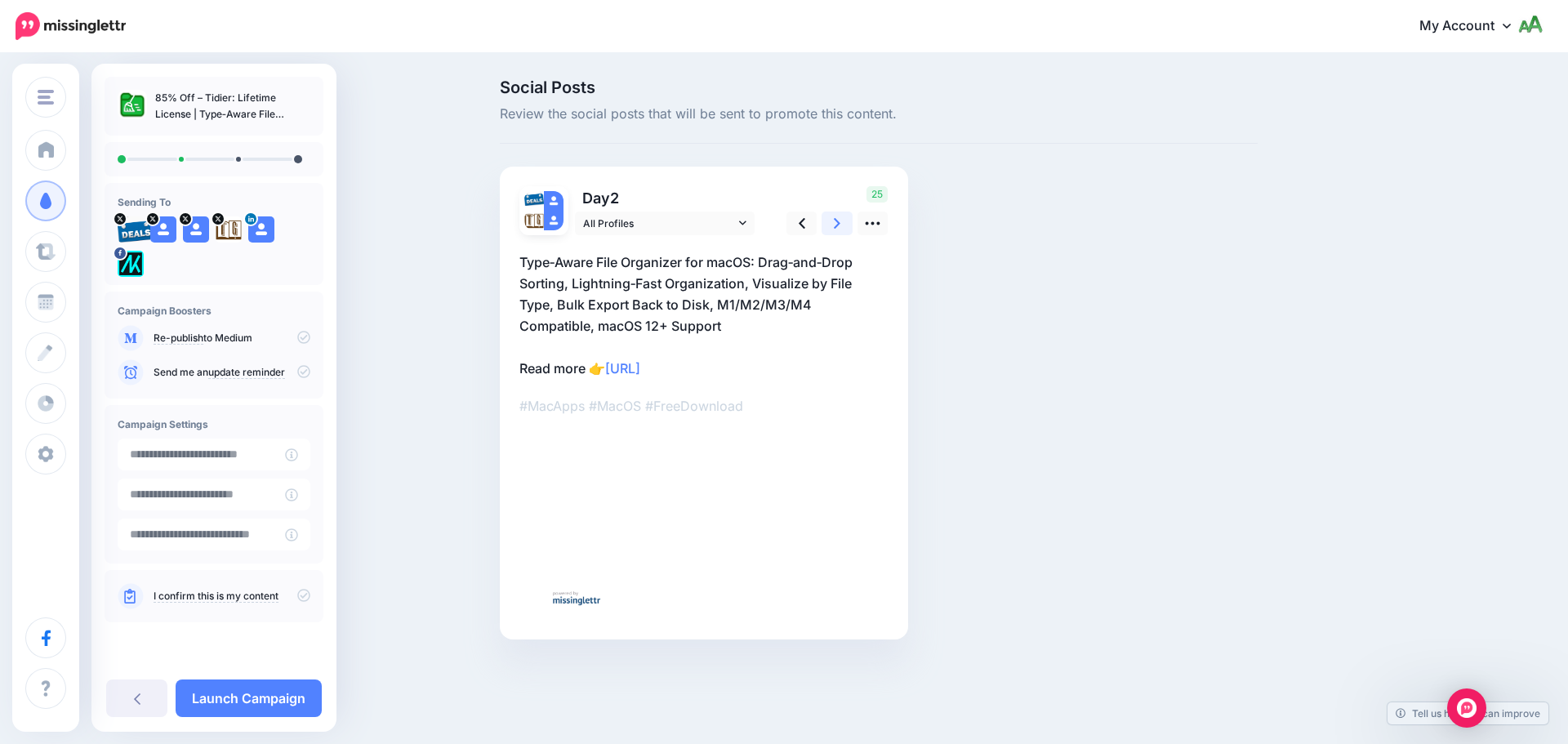
click at [841, 223] on link at bounding box center [837, 223] width 31 height 24
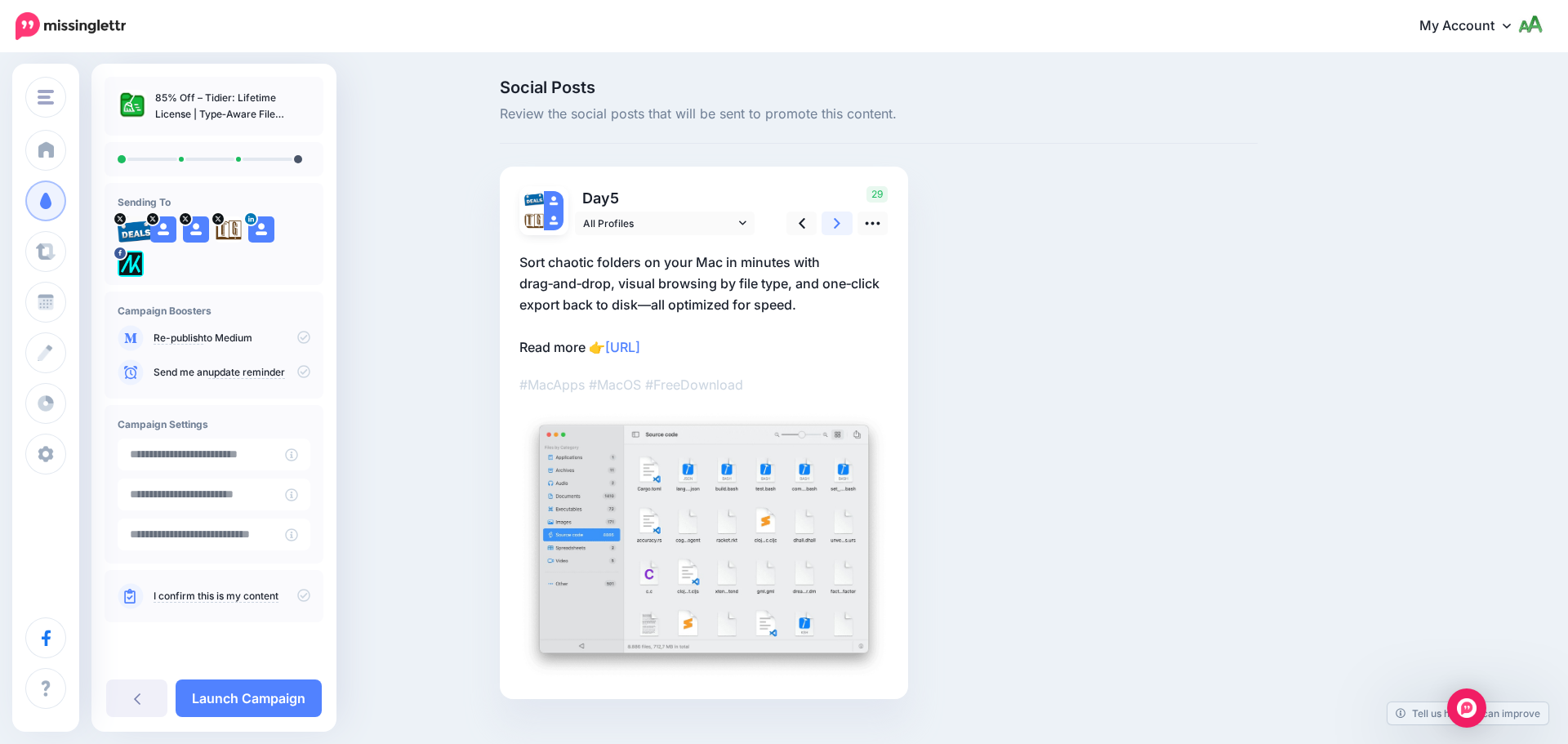
click at [841, 223] on link at bounding box center [837, 223] width 31 height 24
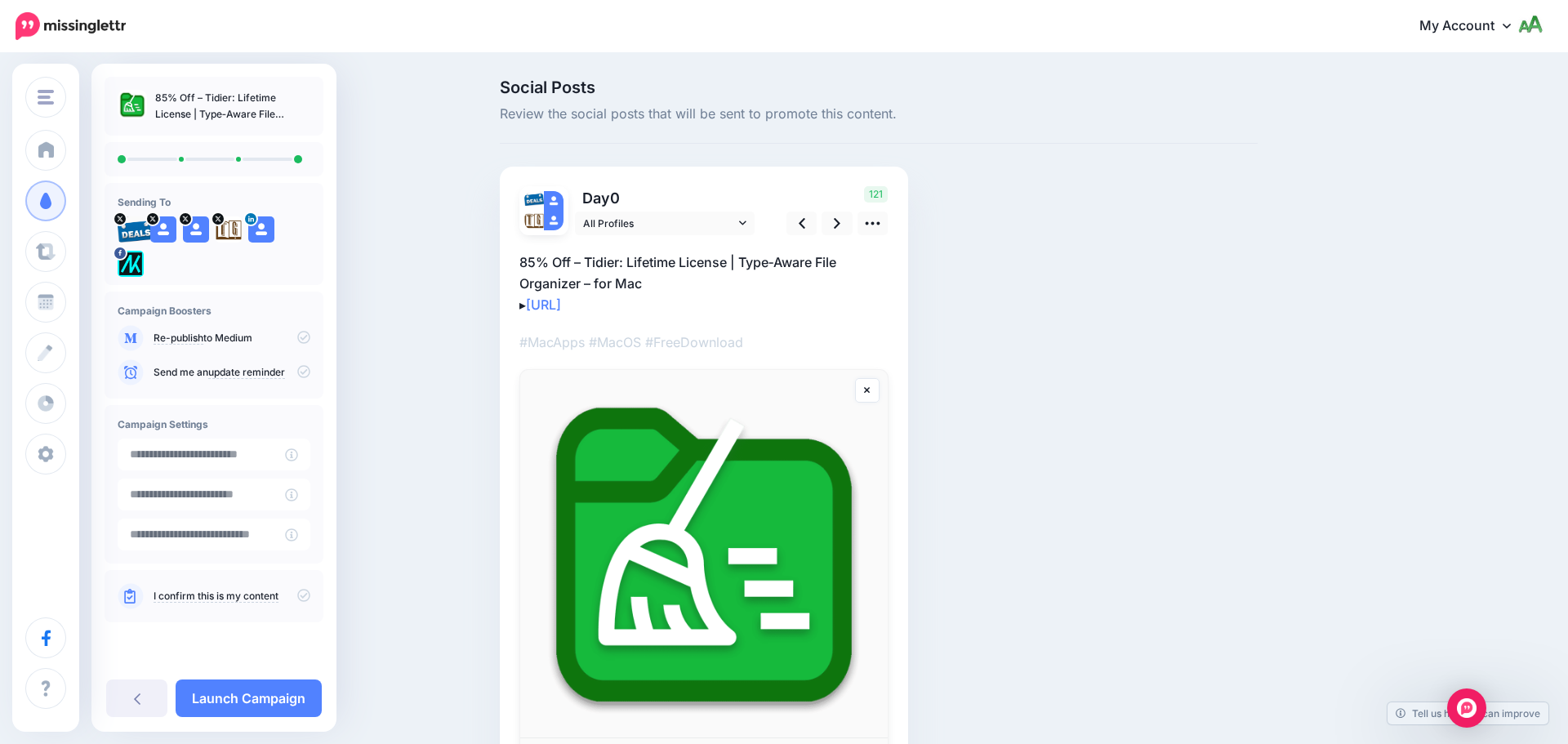
click at [297, 374] on p "Send me an update reminder" at bounding box center [232, 372] width 157 height 14
click at [303, 371] on icon at bounding box center [304, 372] width 13 height 13
click at [303, 373] on icon at bounding box center [304, 372] width 13 height 13
click at [297, 589] on icon at bounding box center [304, 596] width 13 height 13
click at [304, 598] on icon at bounding box center [304, 596] width 13 height 13
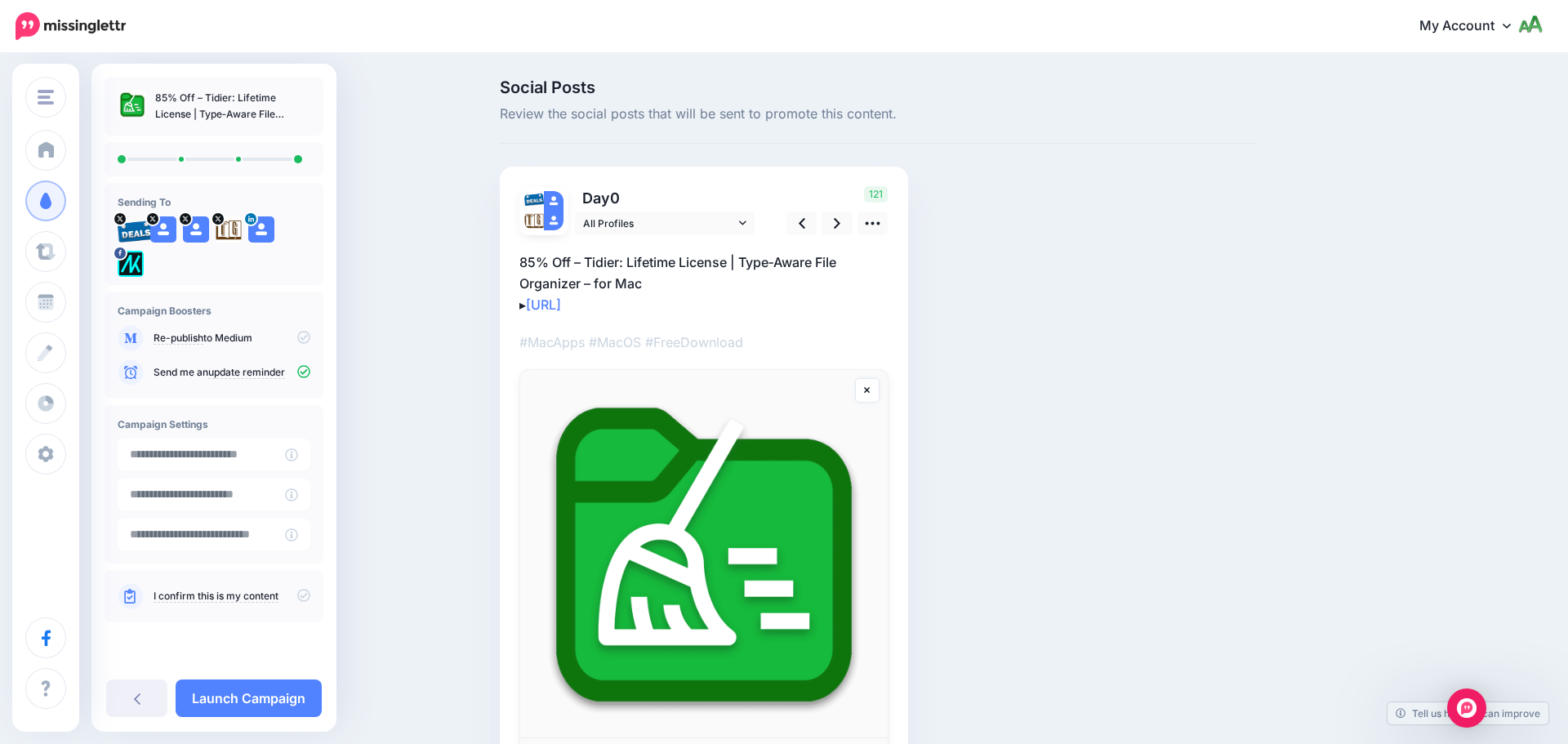
click at [304, 598] on icon at bounding box center [304, 596] width 13 height 13
click at [266, 697] on link "Launch Campaign" at bounding box center [248, 698] width 146 height 38
